Goal: Information Seeking & Learning: Stay updated

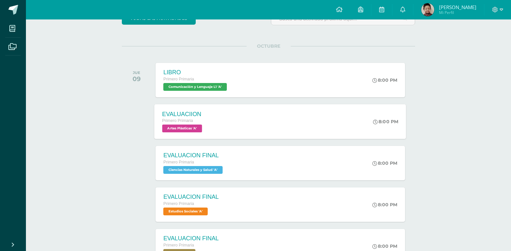
scroll to position [50, 0]
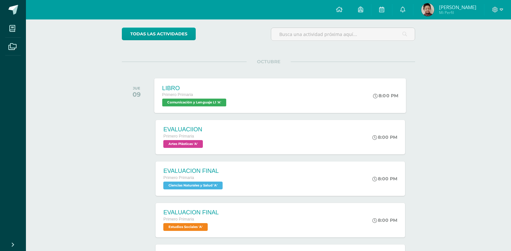
click at [198, 102] on span "Comunicación y Lenguaje L1 'A'" at bounding box center [194, 102] width 64 height 8
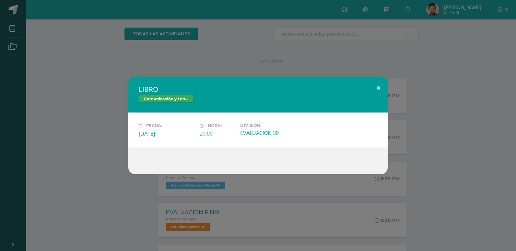
drag, startPoint x: 374, startPoint y: 89, endPoint x: 370, endPoint y: 90, distance: 4.3
click at [374, 89] on button at bounding box center [378, 88] width 18 height 22
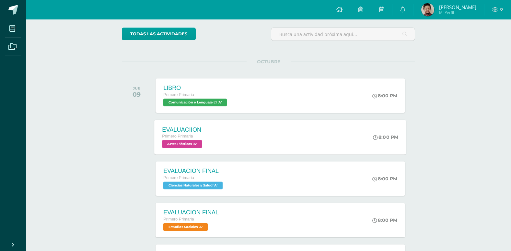
click at [175, 144] on span "Artes Plásticas 'A'" at bounding box center [182, 144] width 40 height 8
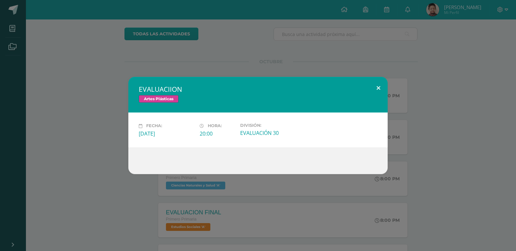
click at [377, 86] on button at bounding box center [378, 88] width 18 height 22
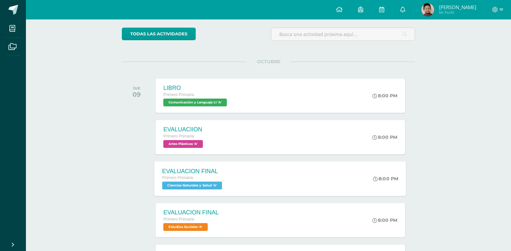
click at [191, 184] on span "Ciencias Naturales y Salud 'A'" at bounding box center [192, 185] width 60 height 8
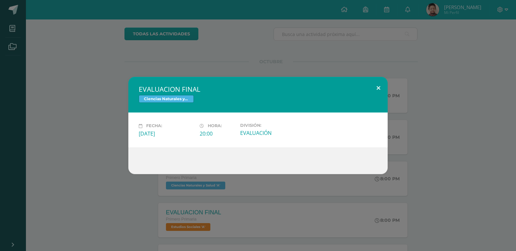
click at [377, 87] on button at bounding box center [378, 88] width 18 height 22
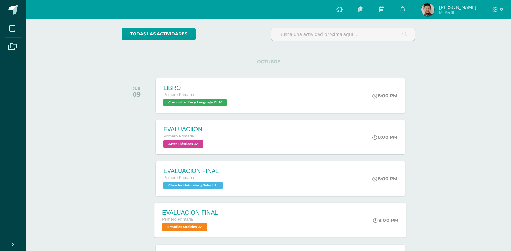
click at [199, 229] on span "Estudios Sociales 'A'" at bounding box center [184, 227] width 45 height 8
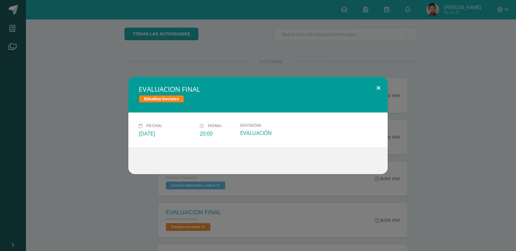
click at [376, 87] on button at bounding box center [378, 88] width 18 height 22
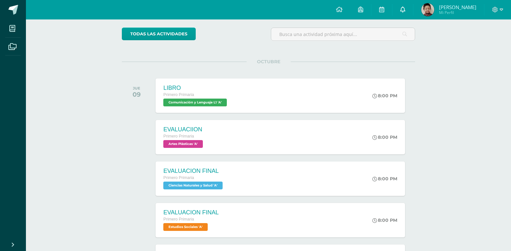
click at [412, 10] on link at bounding box center [402, 9] width 21 height 19
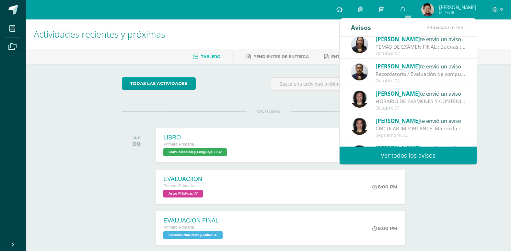
scroll to position [75, 0]
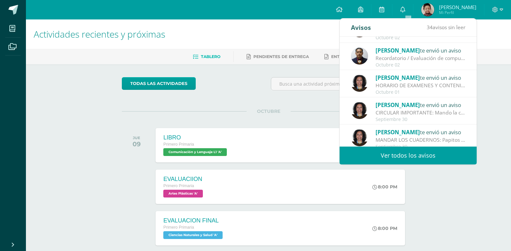
click at [423, 114] on div "CIRCULAR IMPORTANTE: Mando la circular del mes de octubre y noviembre. [GEOGRAP…" at bounding box center [421, 112] width 90 height 7
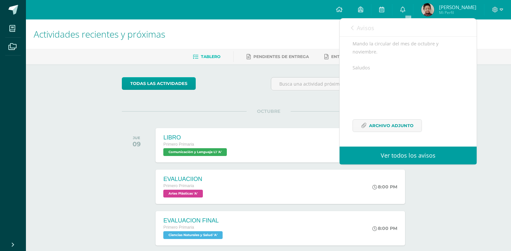
scroll to position [71, 0]
click at [398, 130] on span "Archivo Adjunto" at bounding box center [391, 126] width 44 height 12
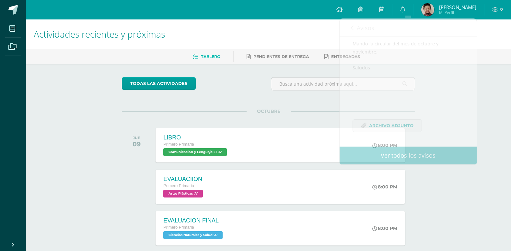
click at [237, 95] on div "todas las Actividades" at bounding box center [181, 86] width 124 height 18
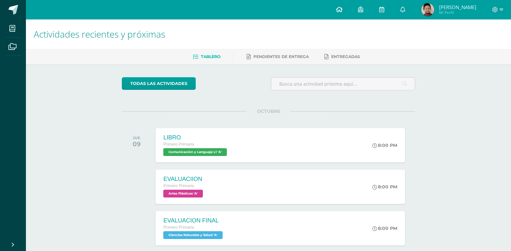
click at [342, 10] on icon at bounding box center [339, 9] width 6 height 6
click at [405, 8] on icon at bounding box center [402, 9] width 5 height 6
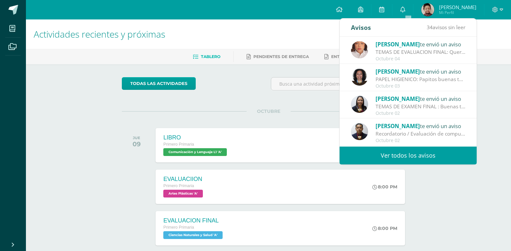
click at [427, 70] on div "Claudia Sosa te envió un aviso" at bounding box center [421, 71] width 90 height 8
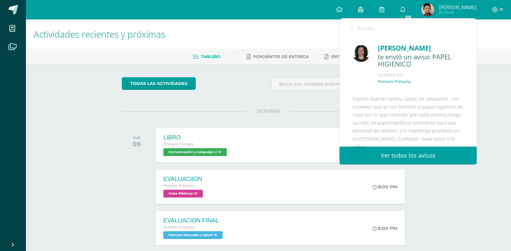
click at [361, 49] on img at bounding box center [360, 53] width 17 height 17
